Goal: Find specific page/section: Find specific page/section

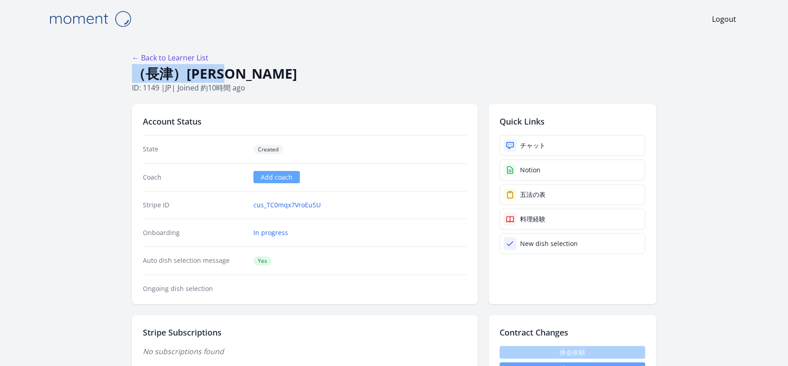
drag, startPoint x: 257, startPoint y: 75, endPoint x: 136, endPoint y: 76, distance: 120.7
click at [136, 76] on h1 "（長津）[PERSON_NAME]" at bounding box center [394, 73] width 524 height 17
copy h1 "（長津）[PERSON_NAME]"
click at [552, 171] on link "Notion" at bounding box center [573, 170] width 146 height 21
